Goal: Task Accomplishment & Management: Manage account settings

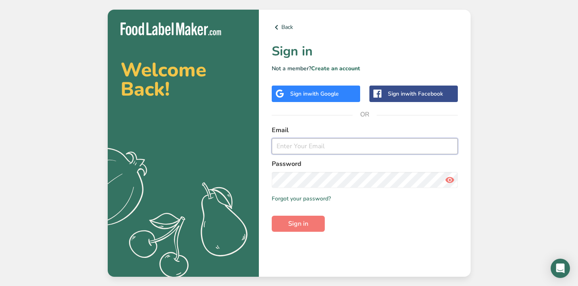
type input "[PERSON_NAME][EMAIL_ADDRESS][DOMAIN_NAME]"
click at [297, 225] on span "Sign in" at bounding box center [298, 224] width 20 height 10
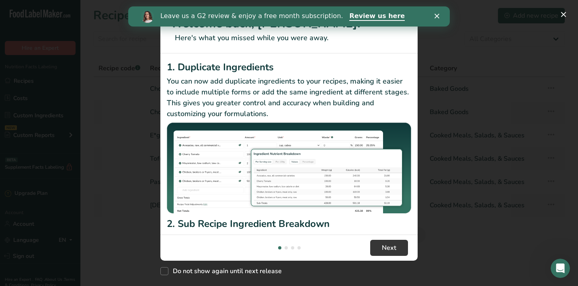
click at [437, 18] on div "Leave us a G2 review & enjoy a free month subscription. Review us here" at bounding box center [288, 17] width 321 height 14
click at [438, 14] on icon "Close" at bounding box center [436, 16] width 5 height 5
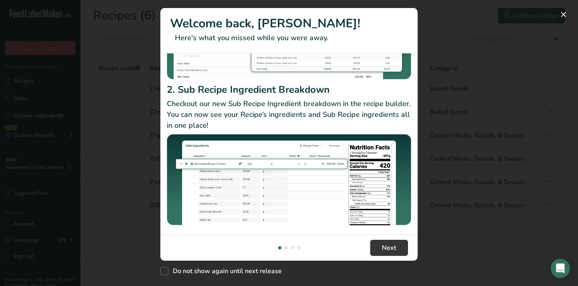
scroll to position [134, 0]
click at [390, 247] on span "Next" at bounding box center [389, 248] width 14 height 10
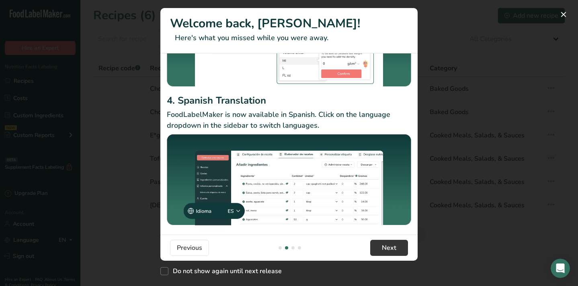
scroll to position [116, 0]
click at [387, 241] on button "Next" at bounding box center [389, 248] width 38 height 16
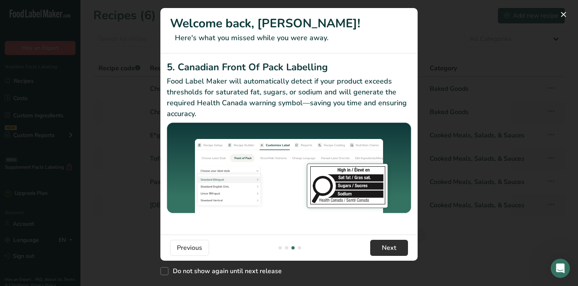
click at [380, 247] on button "Next" at bounding box center [389, 248] width 38 height 16
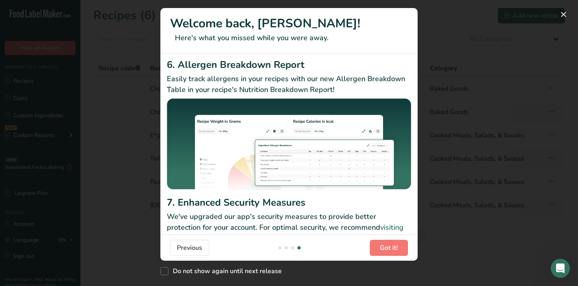
scroll to position [2, 0]
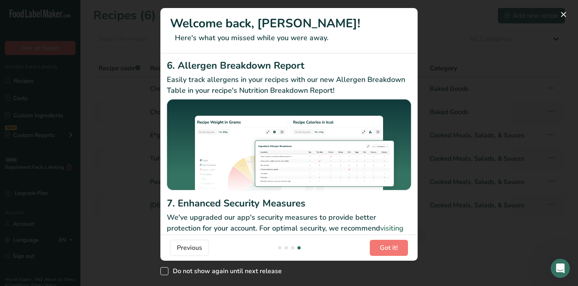
click at [165, 271] on span "New Features" at bounding box center [164, 271] width 8 height 8
click at [165, 271] on input "Do not show again until next release" at bounding box center [162, 271] width 5 height 5
checkbox input "true"
click at [397, 243] on button "Got it!" at bounding box center [389, 248] width 38 height 16
